Goal: Navigation & Orientation: Find specific page/section

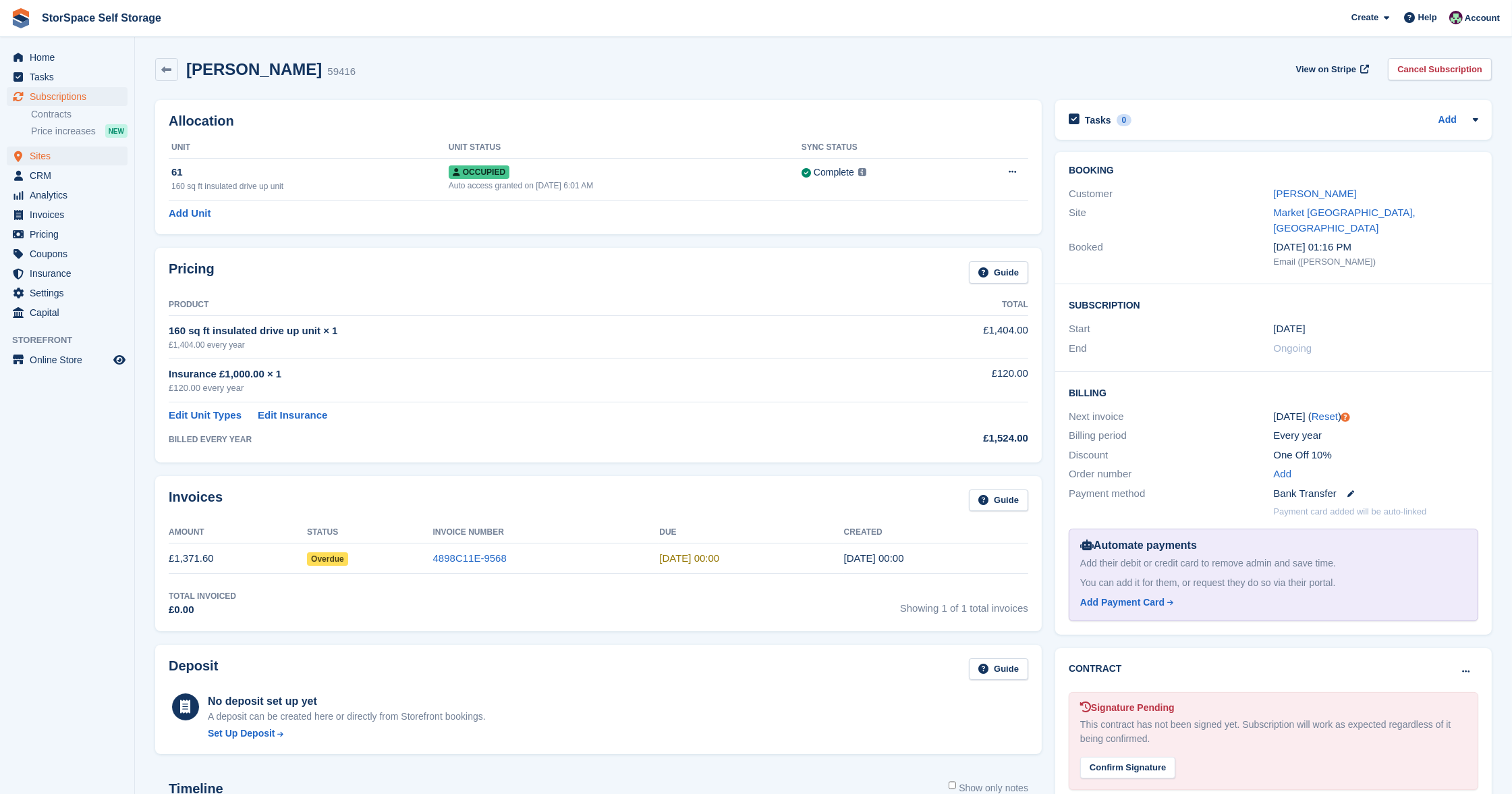
click at [56, 156] on span "Sites" at bounding box center [70, 155] width 81 height 19
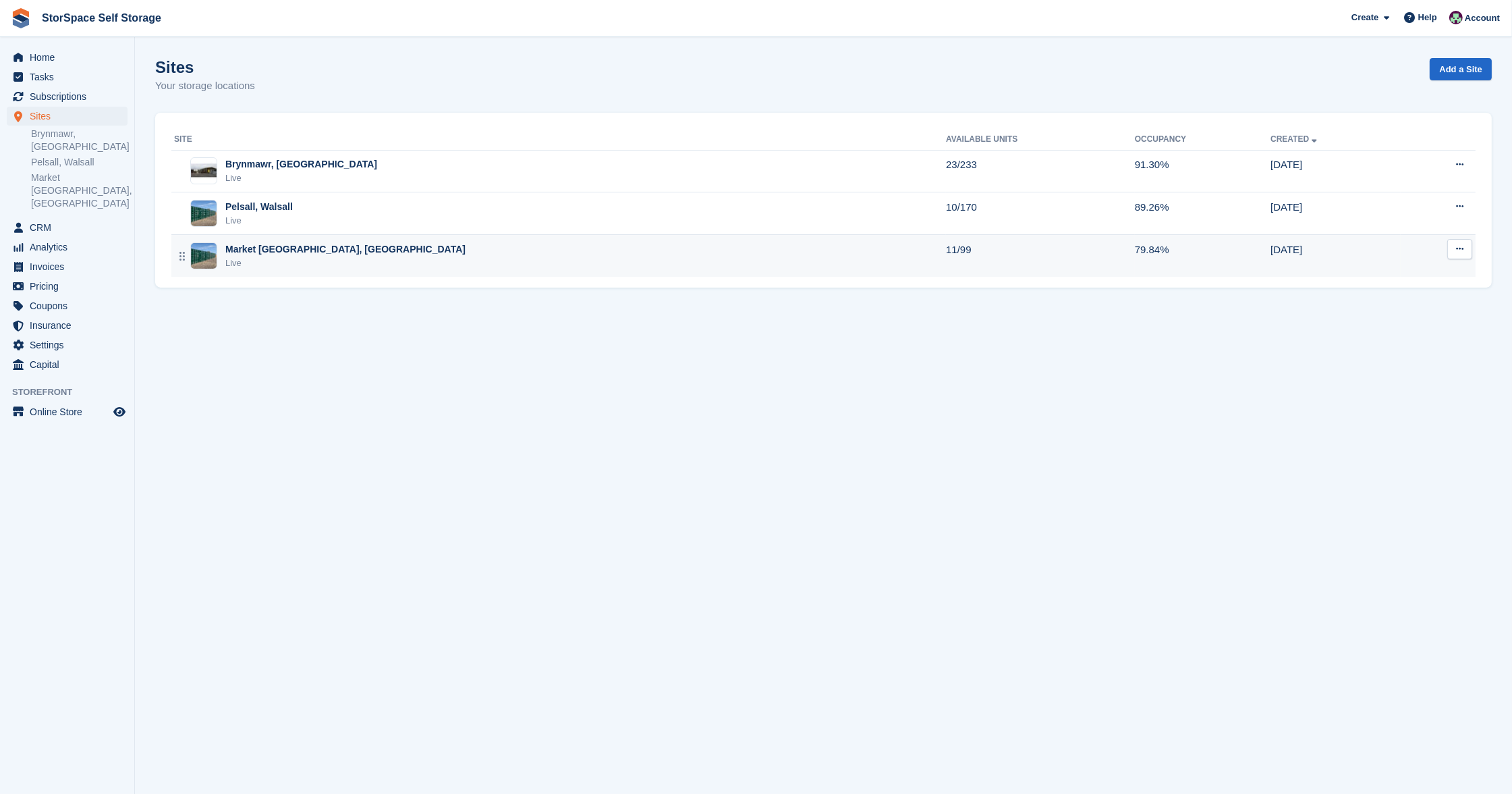
click at [398, 245] on div "Market [GEOGRAPHIC_DATA], [GEOGRAPHIC_DATA] Live" at bounding box center [560, 256] width 772 height 28
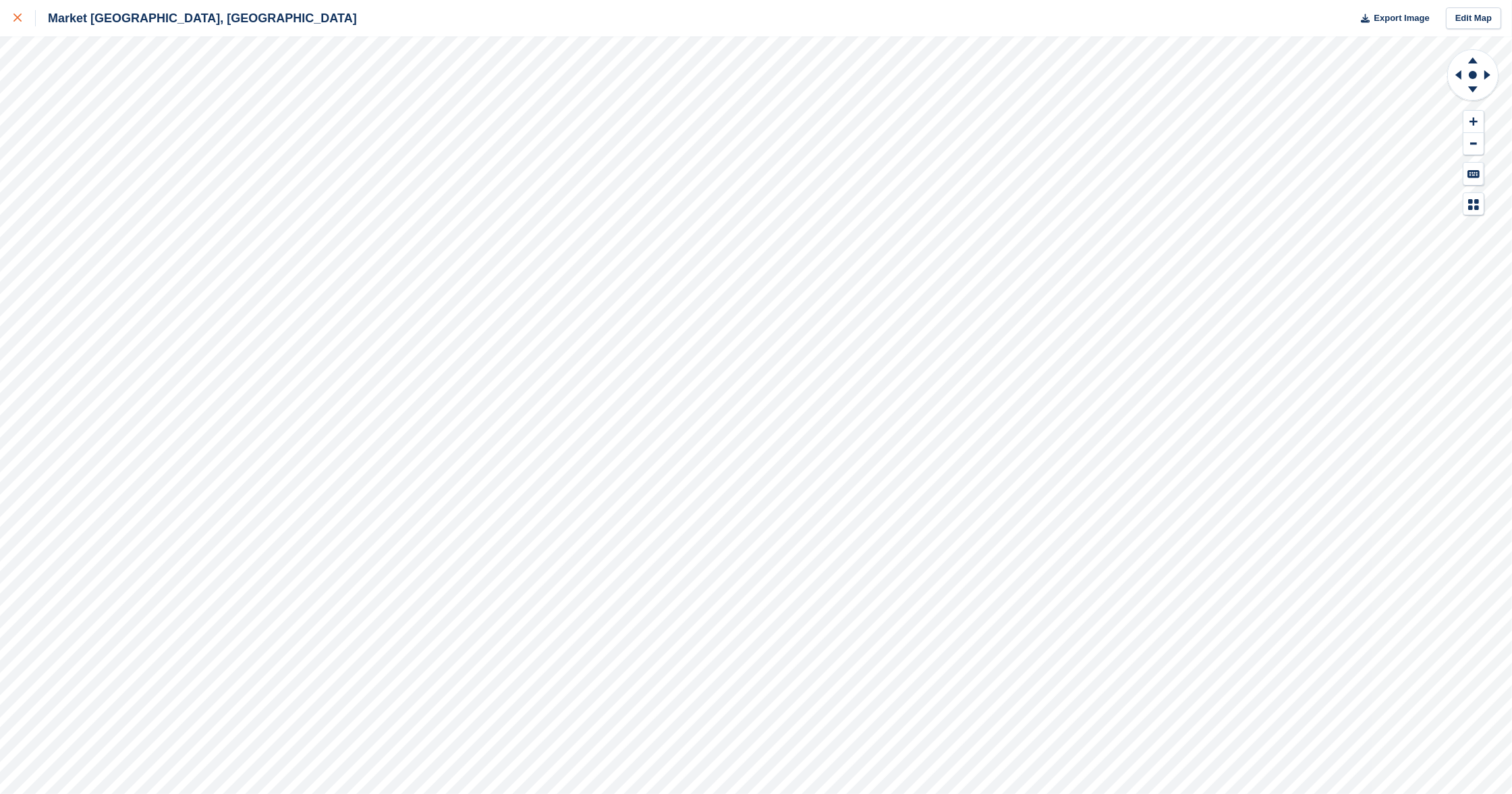
click at [16, 20] on icon at bounding box center [18, 18] width 8 height 8
